Goal: Check status: Check status

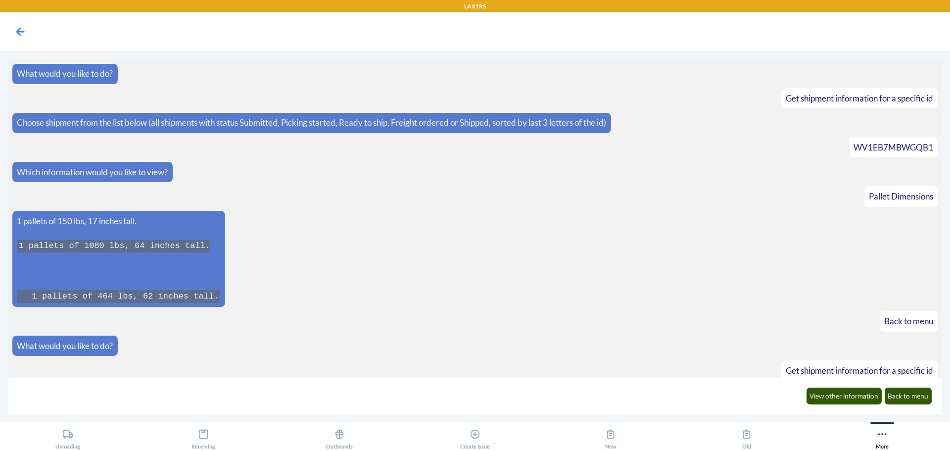
scroll to position [351, 0]
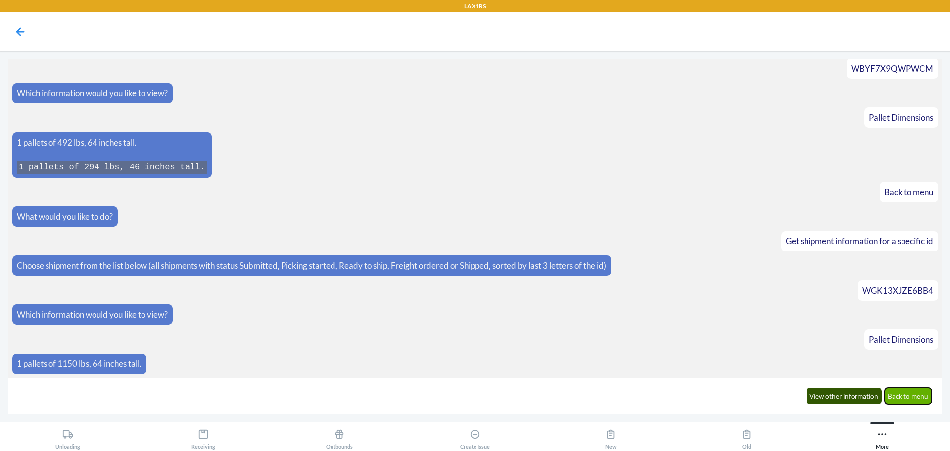
click at [909, 398] on button "Back to menu" at bounding box center [909, 396] width 48 height 17
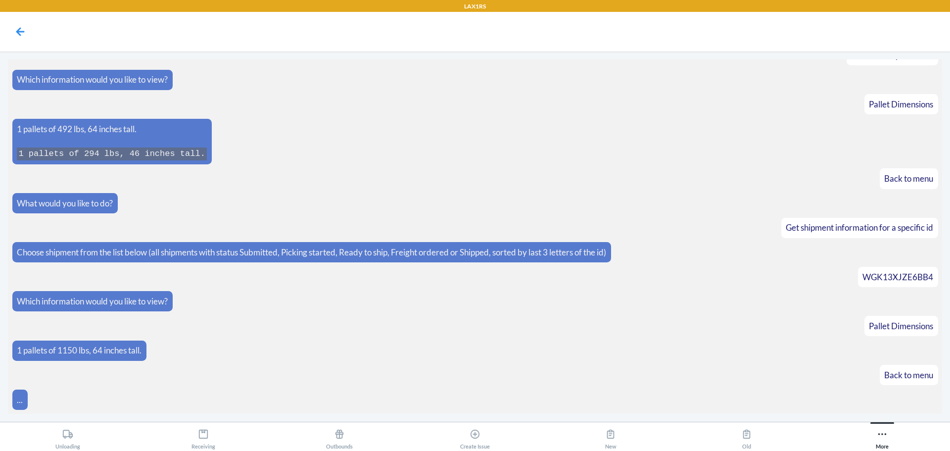
scroll to position [400, 0]
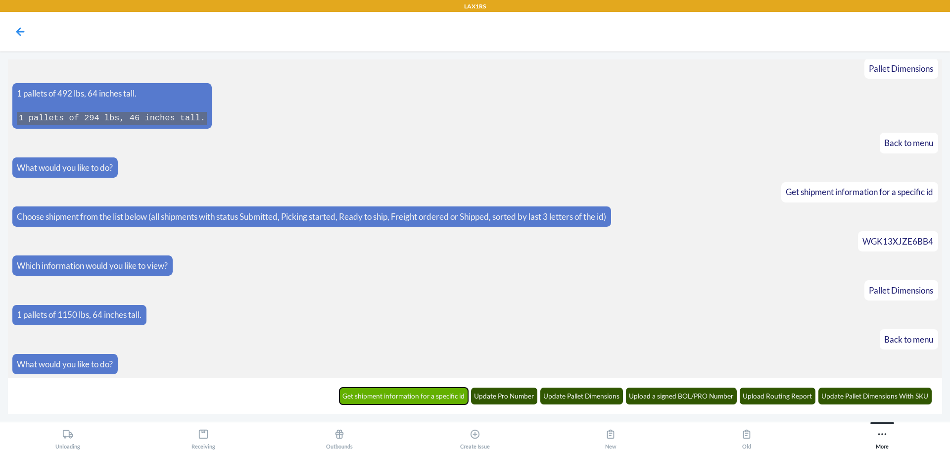
click at [375, 389] on button "Get shipment information for a specific id" at bounding box center [404, 396] width 129 height 17
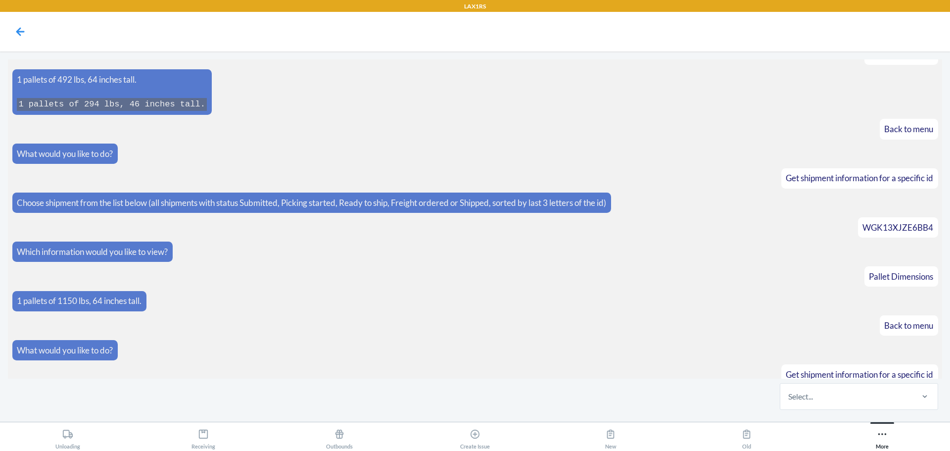
scroll to position [449, 0]
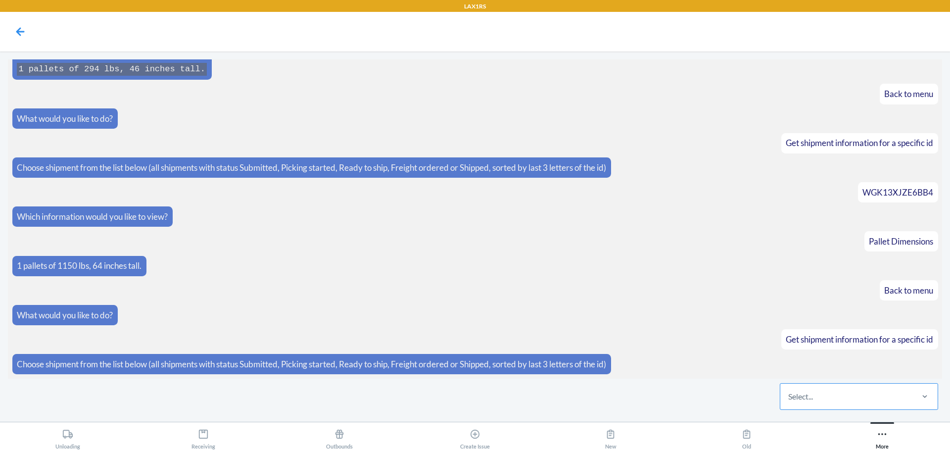
click at [851, 400] on div "Select..." at bounding box center [846, 397] width 132 height 26
click at [789, 400] on input "Select..." at bounding box center [788, 396] width 1 height 12
type input "6if1"
click at [792, 368] on div "WCS5I1CQJ6IF1" at bounding box center [859, 366] width 154 height 22
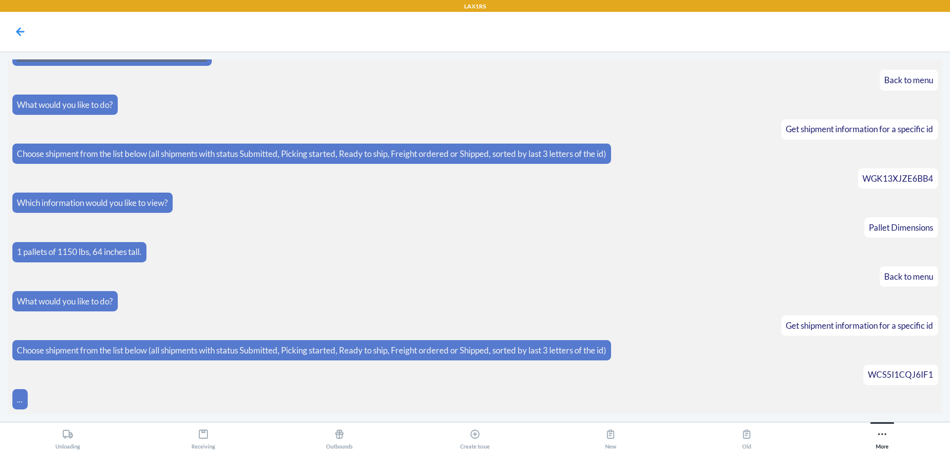
scroll to position [498, 0]
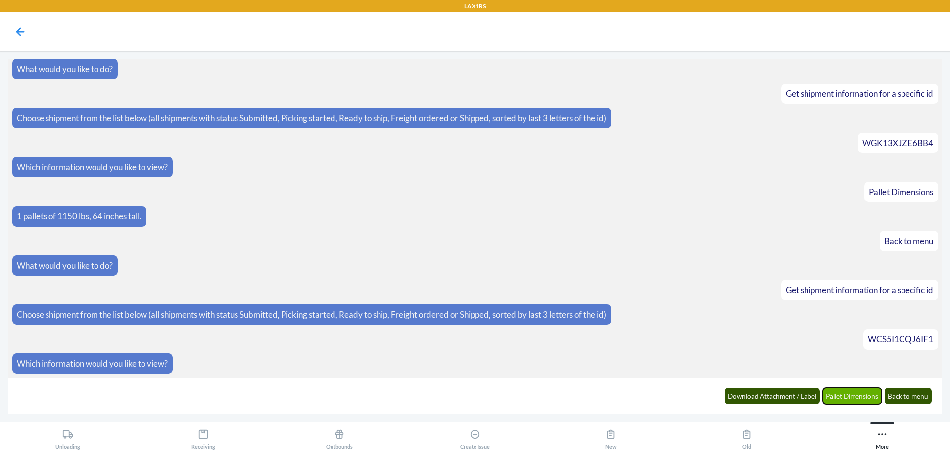
click at [854, 392] on button "Pallet Dimensions" at bounding box center [852, 396] width 59 height 17
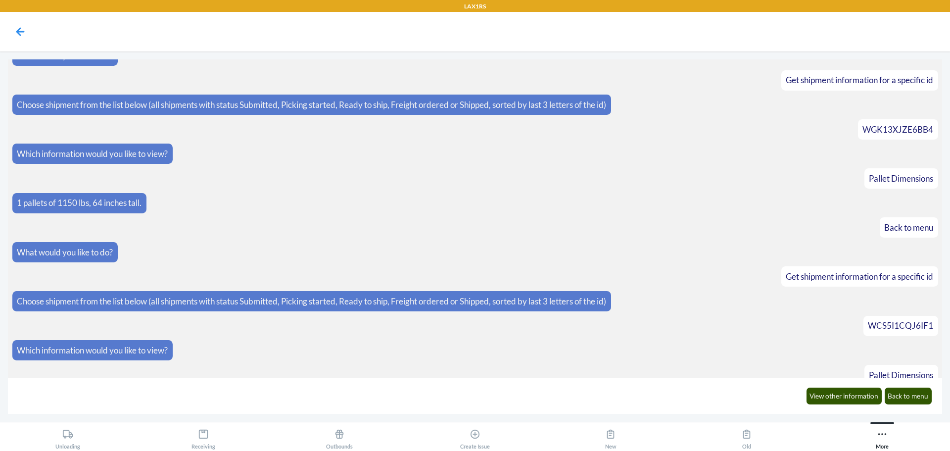
scroll to position [674, 0]
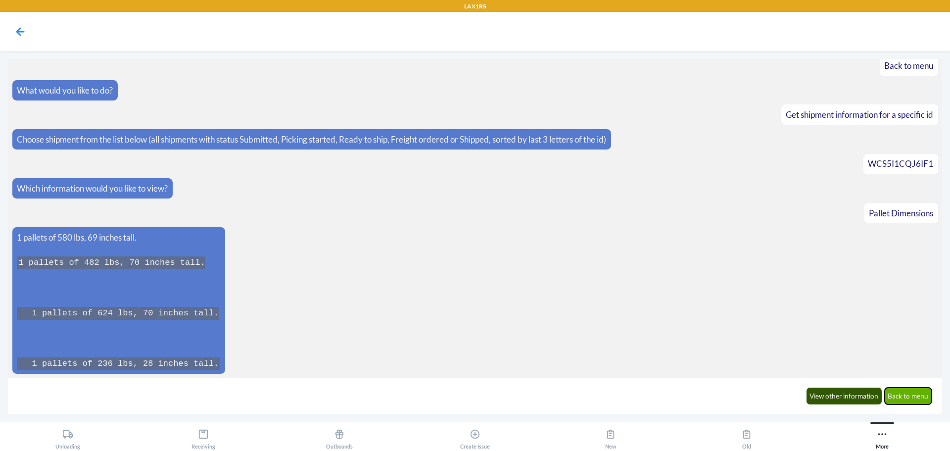
click at [912, 390] on button "Back to menu" at bounding box center [909, 396] width 48 height 17
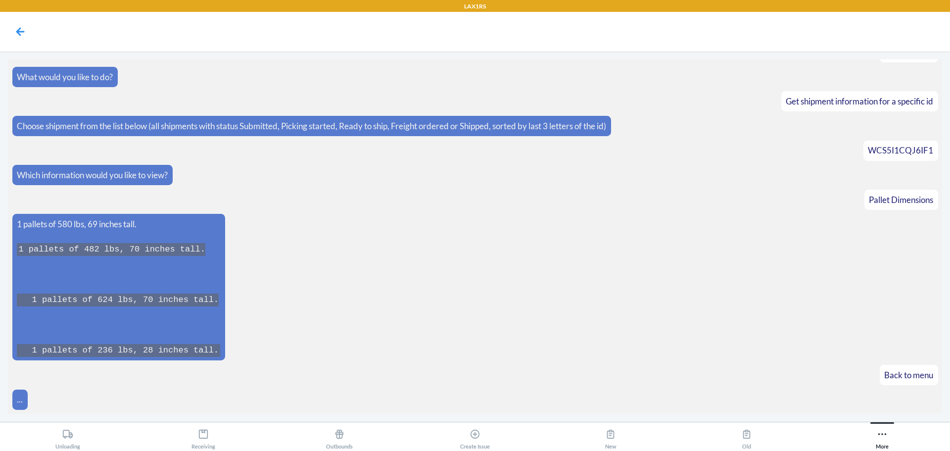
scroll to position [723, 0]
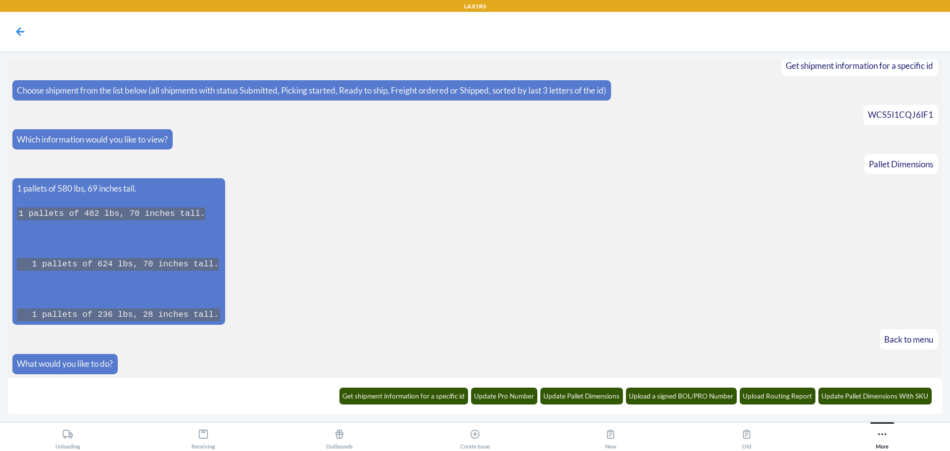
click at [767, 259] on article "1 pallets of 580 lbs, 69 inches tall. 1 pallets of 482 lbs, 70 inches tall. 1 p…" at bounding box center [475, 251] width 926 height 146
click at [429, 390] on button "Get shipment information for a specific id" at bounding box center [404, 396] width 129 height 17
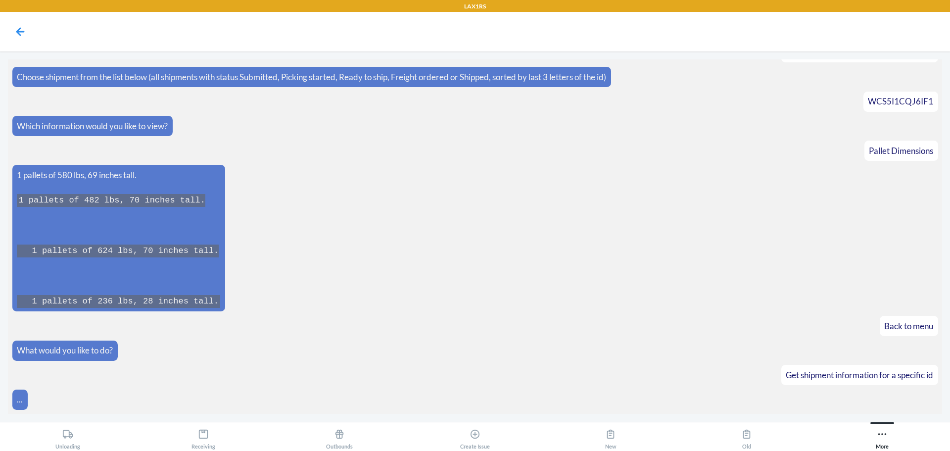
scroll to position [771, 0]
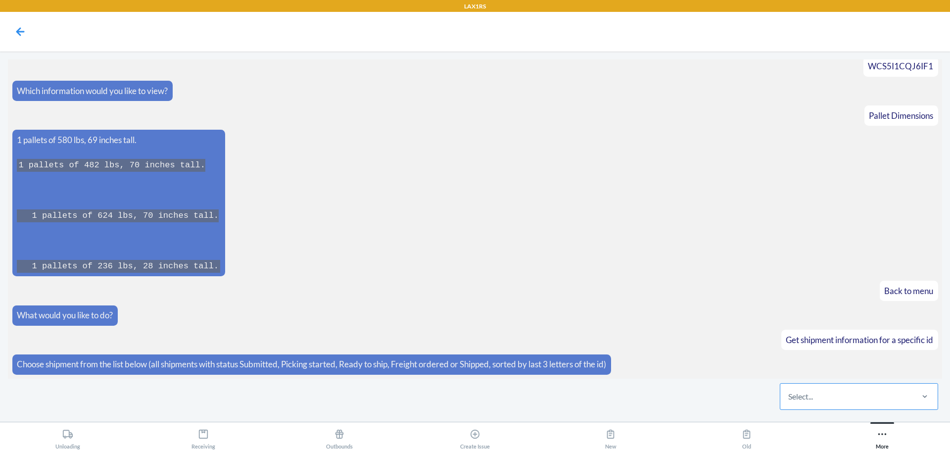
click at [802, 398] on div "Select..." at bounding box center [800, 396] width 25 height 12
click at [789, 398] on input "Select..." at bounding box center [788, 396] width 1 height 12
type input "igv8"
click at [808, 371] on div "WBWGKDU5ZIGV8" at bounding box center [859, 366] width 154 height 22
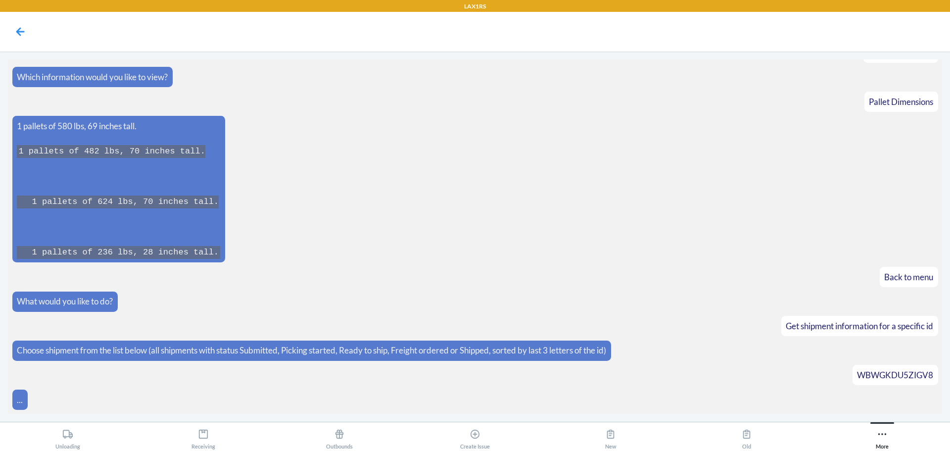
scroll to position [821, 0]
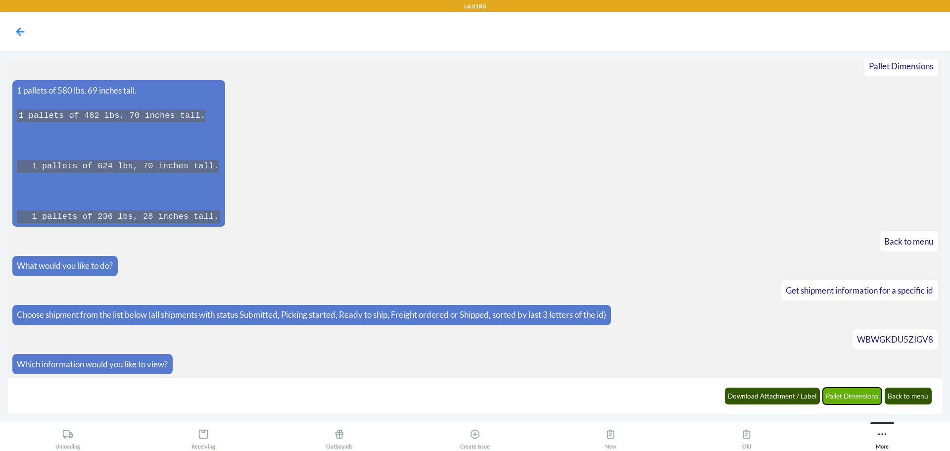
click at [836, 393] on button "Pallet Dimensions" at bounding box center [852, 396] width 59 height 17
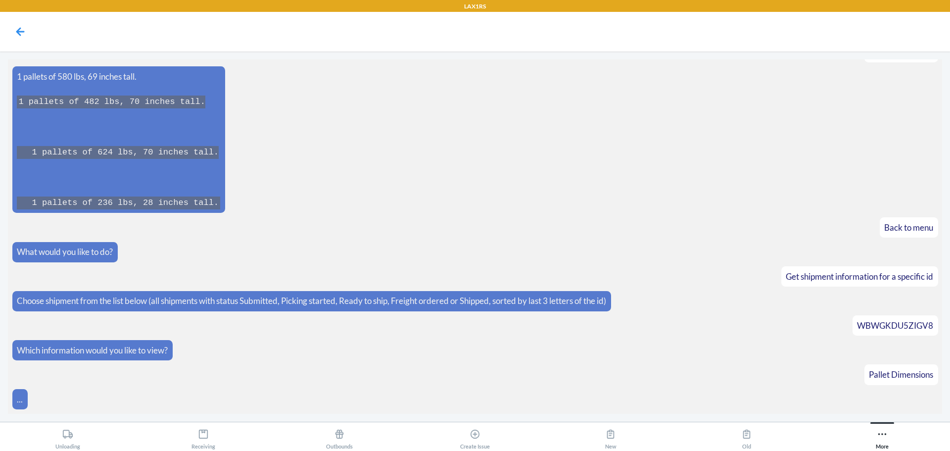
scroll to position [870, 0]
